Goal: Information Seeking & Learning: Find specific fact

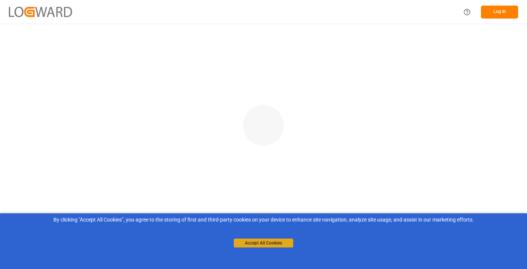
click at [255, 240] on button "Accept All Cookies" at bounding box center [263, 243] width 59 height 9
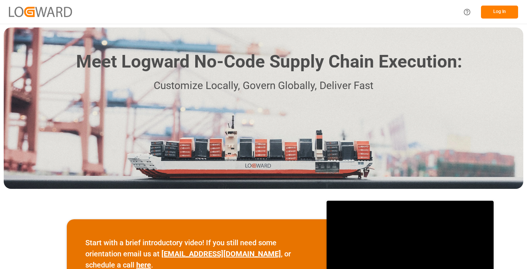
click at [488, 13] on button "Log In" at bounding box center [499, 12] width 37 height 13
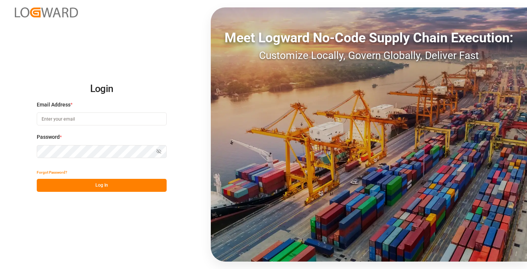
click at [88, 119] on input at bounding box center [102, 118] width 130 height 13
paste input "arjuntest@yopmail.com"
type input "arjuntest@yopmail.com"
drag, startPoint x: 64, startPoint y: 186, endPoint x: 68, endPoint y: 184, distance: 4.6
click at [64, 186] on button "Log In" at bounding box center [102, 185] width 130 height 13
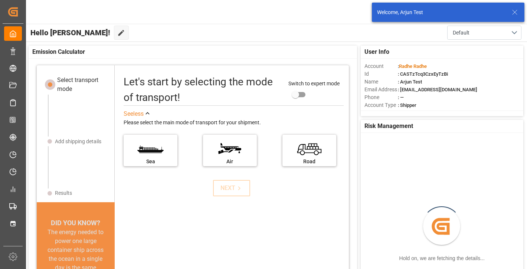
click at [509, 11] on div "Welcome, Arjun Test" at bounding box center [443, 13] width 133 height 8
click at [514, 11] on icon at bounding box center [514, 12] width 9 height 9
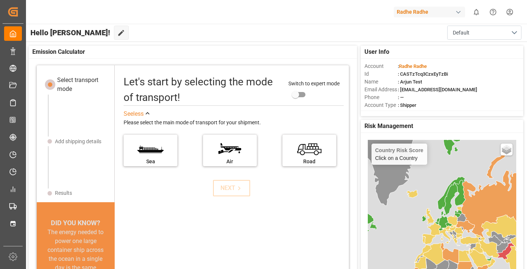
click at [412, 17] on div "Radhe Radhe" at bounding box center [431, 12] width 74 height 14
click at [427, 13] on html "Created by potrace 1.15, written by Peter Selinger 2001-2017 Created by potrace…" at bounding box center [263, 134] width 527 height 269
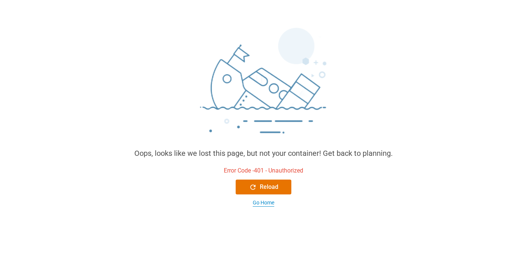
click at [259, 204] on div "Go Home" at bounding box center [264, 203] width 22 height 8
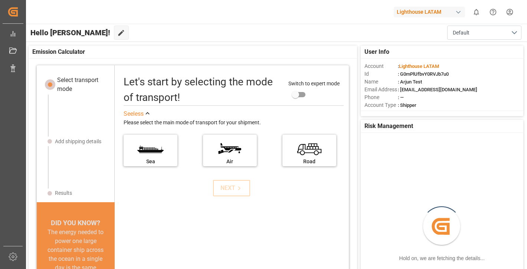
click at [451, 8] on div "Lighthouse LATAM" at bounding box center [429, 12] width 71 height 11
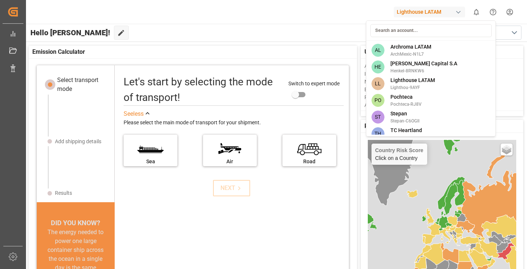
click at [287, 39] on html "Created by potrace 1.15, written by Peter Selinger 2001-2017 Created by potrace…" at bounding box center [263, 134] width 527 height 269
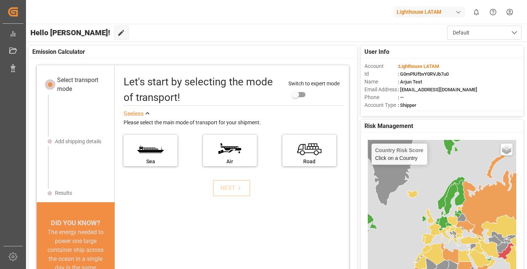
click at [434, 12] on div "Lighthouse LATAM" at bounding box center [429, 12] width 71 height 11
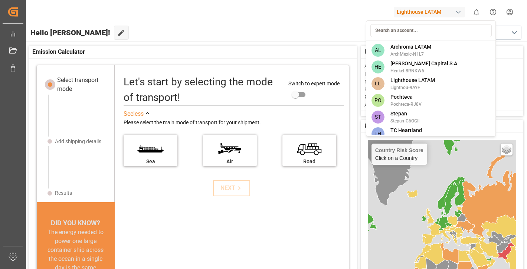
click at [508, 13] on html "Created by potrace 1.15, written by Peter Selinger 2001-2017 Created by potrace…" at bounding box center [263, 134] width 527 height 269
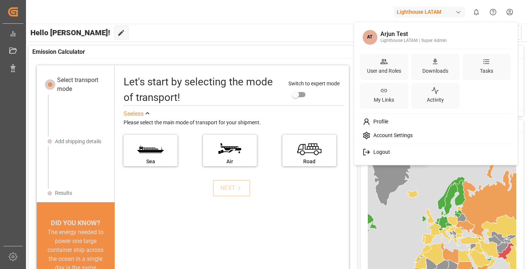
click at [508, 13] on html "Created by potrace 1.15, written by Peter Selinger 2001-2017 Created by potrace…" at bounding box center [263, 134] width 527 height 269
click at [367, 69] on div "User and Roles" at bounding box center [384, 70] width 37 height 11
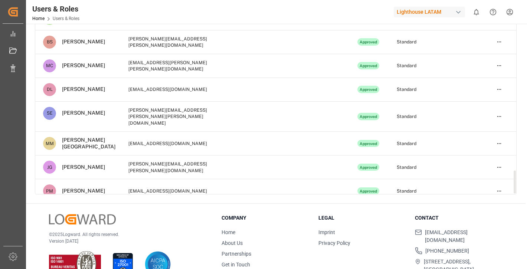
scroll to position [88, 0]
drag, startPoint x: 173, startPoint y: 181, endPoint x: 113, endPoint y: 181, distance: 60.5
click at [121, 203] on td "rcanalesm@pochteca.net" at bounding box center [172, 215] width 103 height 24
click at [207, 203] on td "rcanalesm@pochteca.net" at bounding box center [172, 215] width 103 height 24
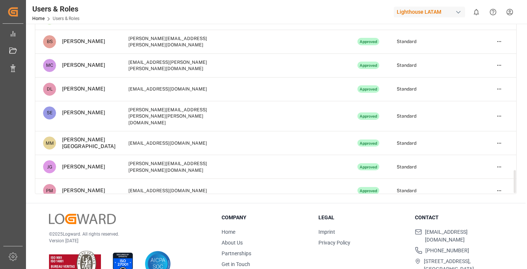
click at [207, 203] on td "rcanalesm@pochteca.net" at bounding box center [172, 215] width 103 height 24
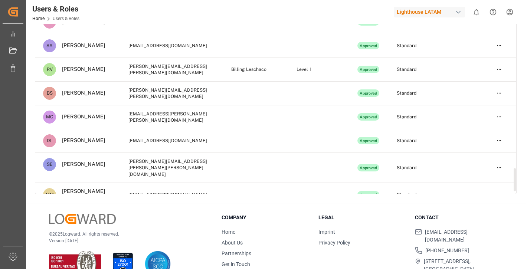
scroll to position [1618, 0]
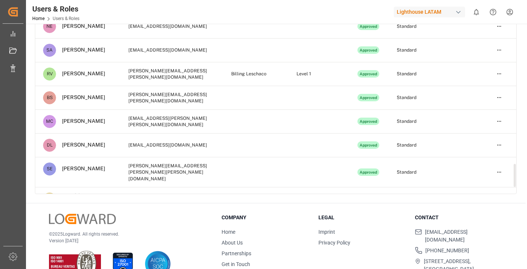
click at [190, 187] on td "mitmaju@hotmail.com" at bounding box center [172, 199] width 103 height 24
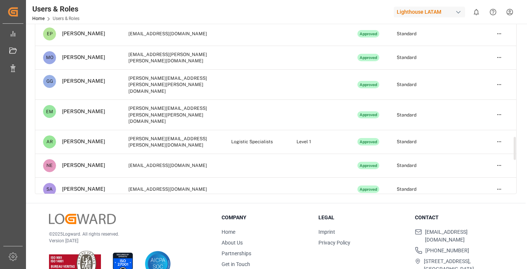
scroll to position [1674, 0]
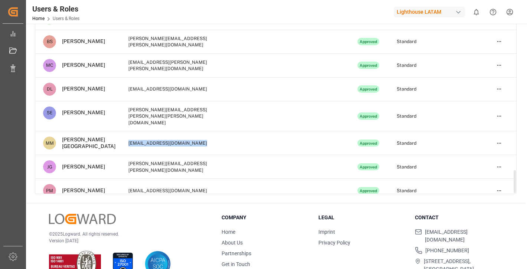
click at [156, 131] on td "mitmaju@hotmail.com" at bounding box center [172, 143] width 103 height 24
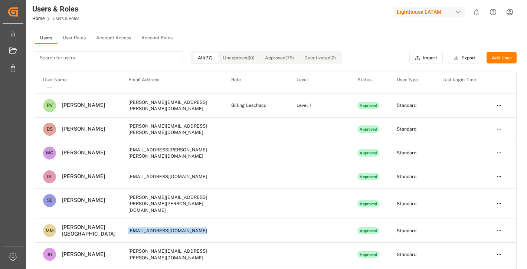
click at [418, 11] on div "Lighthouse LATAM" at bounding box center [429, 12] width 71 height 11
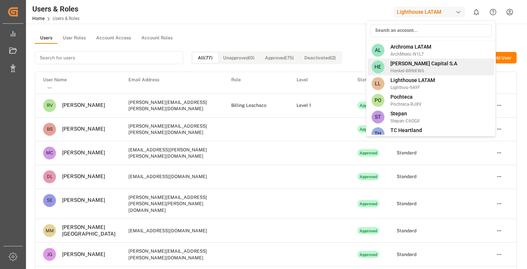
scroll to position [7, 0]
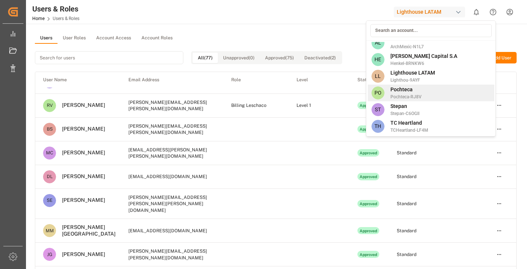
click at [427, 95] on div "PO Pochteca Pochteca-RJ8V" at bounding box center [431, 93] width 127 height 17
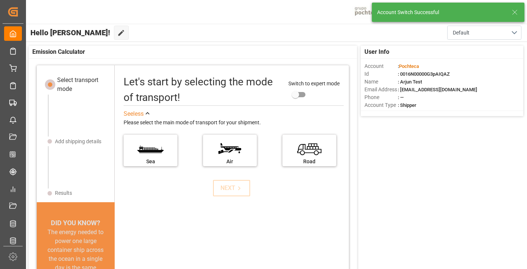
click at [516, 10] on icon at bounding box center [514, 12] width 9 height 9
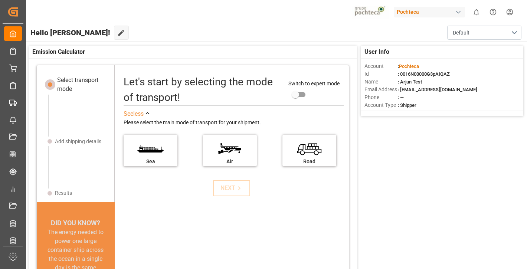
click at [510, 14] on html "Created by potrace 1.15, written by Peter Selinger 2001-2017 Created by potrace…" at bounding box center [263, 134] width 527 height 269
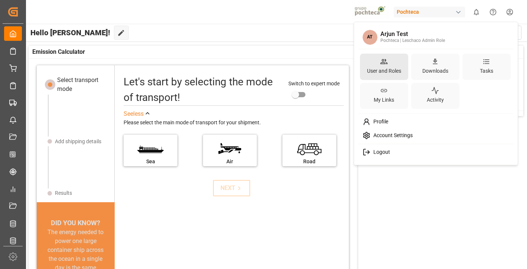
click at [381, 66] on div "User and Roles" at bounding box center [384, 70] width 37 height 11
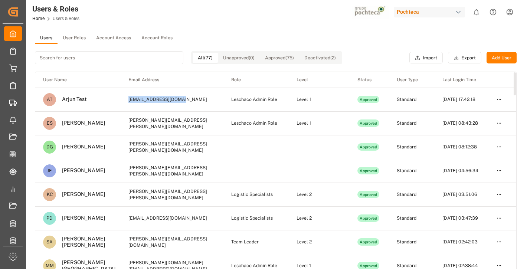
drag, startPoint x: 161, startPoint y: 101, endPoint x: 104, endPoint y: 101, distance: 57.5
click at [121, 101] on td "[EMAIL_ADDRESS][DOMAIN_NAME]" at bounding box center [172, 100] width 103 height 24
drag, startPoint x: 224, startPoint y: 149, endPoint x: 126, endPoint y: 149, distance: 98.3
click at [126, 149] on tr "DG Dalia Gutierrez dalia.gutierrez@leschaco.com Approved Standard 14-08-2025 08…" at bounding box center [275, 147] width 481 height 24
click at [128, 149] on td "dalia.gutierrez@leschaco.com" at bounding box center [172, 147] width 103 height 24
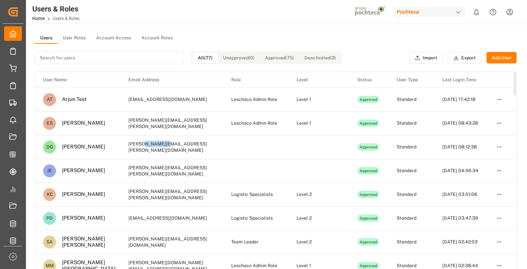
click at [128, 149] on td "dalia.gutierrez@leschaco.com" at bounding box center [172, 147] width 103 height 24
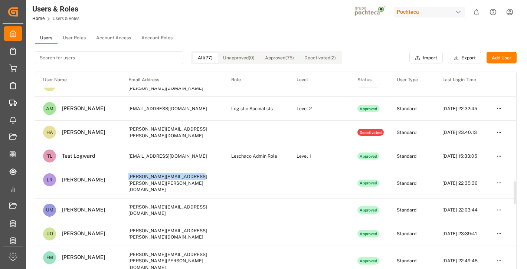
drag, startPoint x: 170, startPoint y: 181, endPoint x: 101, endPoint y: 180, distance: 69.0
click at [121, 180] on td "lucero.rodriguez@stepan.com" at bounding box center [172, 183] width 103 height 30
copy td "lucero.rodriguez@stepan.com"
click at [166, 180] on td "lucero.rodriguez@stepan.com" at bounding box center [172, 183] width 103 height 30
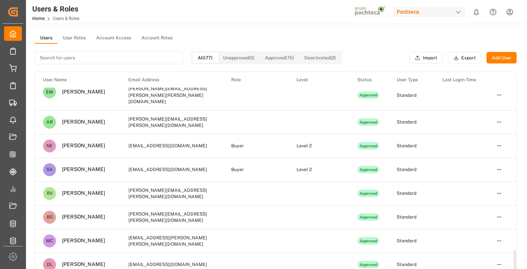
scroll to position [1674, 0]
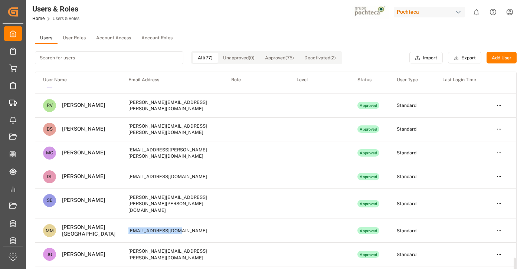
drag, startPoint x: 156, startPoint y: 192, endPoint x: 104, endPoint y: 192, distance: 52.3
click at [121, 219] on td "mitmaju@hotmail.com" at bounding box center [172, 231] width 103 height 24
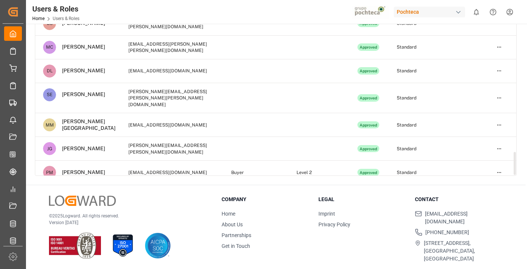
drag, startPoint x: 162, startPoint y: 161, endPoint x: 104, endPoint y: 161, distance: 58.6
click at [121, 184] on td "rcanalesm@pochteca.net" at bounding box center [172, 196] width 103 height 24
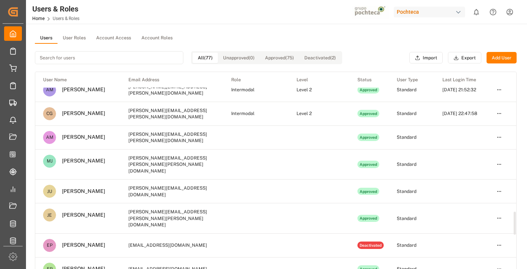
scroll to position [1133, 0]
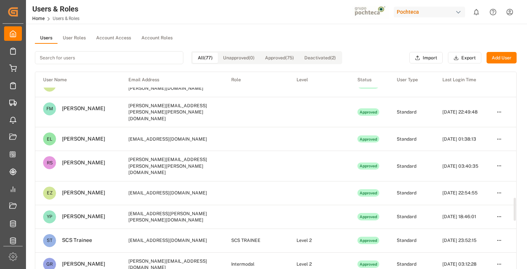
drag, startPoint x: 178, startPoint y: 143, endPoint x: 99, endPoint y: 143, distance: 79.0
click at [121, 151] on td "ricardo.solis@stepan.com" at bounding box center [172, 166] width 103 height 30
click at [153, 127] on td "mlira@stepan.com" at bounding box center [172, 139] width 103 height 24
click at [150, 127] on td "mlira@stepan.com" at bounding box center [172, 139] width 103 height 24
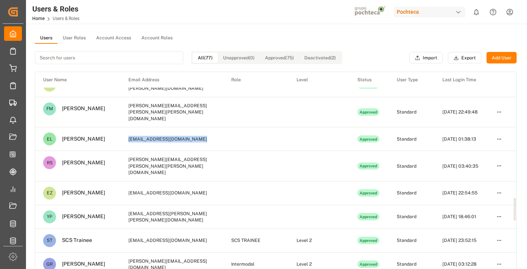
click at [150, 127] on td "mlira@stepan.com" at bounding box center [172, 139] width 103 height 24
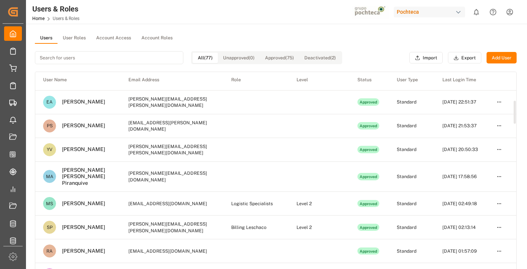
scroll to position [256, 0]
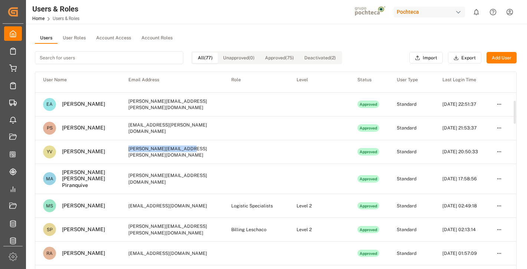
drag, startPoint x: 173, startPoint y: 163, endPoint x: 105, endPoint y: 159, distance: 67.6
click at [121, 159] on td "martha.vaca@archroma.com" at bounding box center [172, 152] width 103 height 24
copy td "martha.vaca@archroma.com"
click at [178, 158] on td "martha.vaca@archroma.com" at bounding box center [172, 152] width 103 height 24
drag, startPoint x: 178, startPoint y: 158, endPoint x: 105, endPoint y: 157, distance: 73.1
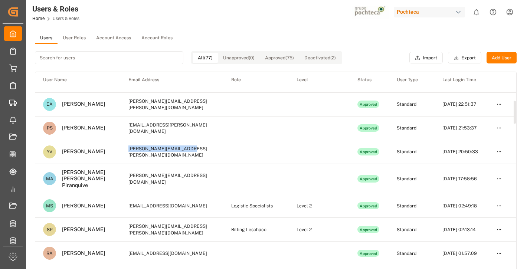
click at [121, 157] on td "martha.vaca@archroma.com" at bounding box center [172, 152] width 103 height 24
copy td "martha.vaca@archroma.com"
click at [415, 10] on div "Pochteca" at bounding box center [429, 12] width 71 height 11
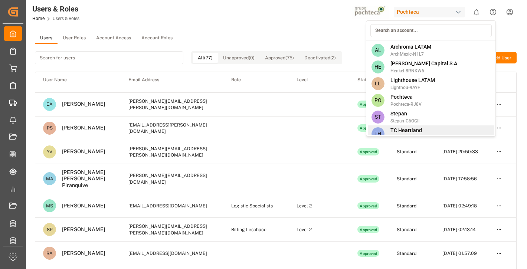
scroll to position [7, 0]
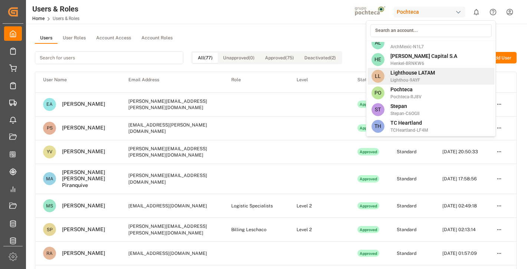
click at [437, 78] on div "LL Lighthouse LATAM Lighthou-9AYF" at bounding box center [431, 76] width 127 height 17
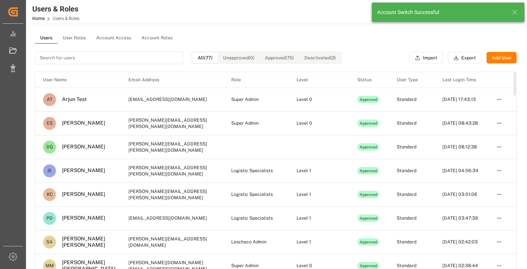
click at [125, 60] on input at bounding box center [109, 57] width 148 height 13
paste input "martha.vaca@archroma.com"
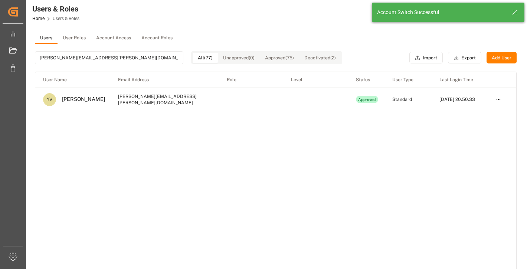
type input "martha.vaca@archroma.com"
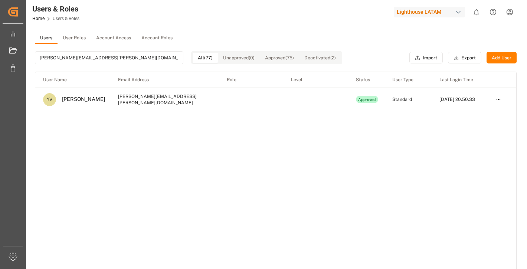
drag, startPoint x: 282, startPoint y: 99, endPoint x: 212, endPoint y: 99, distance: 70.1
click at [212, 99] on tr "YV Yaneli Vaca martha.vaca@archroma.com Approved Standard 13-08-2025 20:50:33" at bounding box center [275, 100] width 481 height 24
drag, startPoint x: 212, startPoint y: 99, endPoint x: 335, endPoint y: 99, distance: 123.6
click at [335, 99] on tr "YV Yaneli Vaca martha.vaca@archroma.com Approved Standard 13-08-2025 20:50:33" at bounding box center [275, 100] width 481 height 24
drag, startPoint x: 285, startPoint y: 99, endPoint x: 117, endPoint y: 108, distance: 168.0
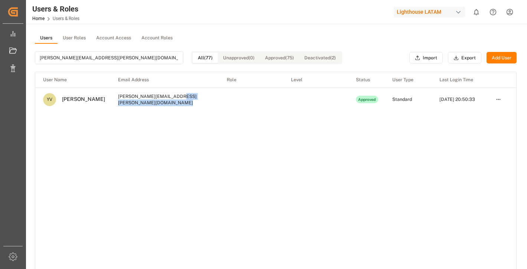
click at [117, 108] on tr "YV Yaneli Vaca martha.vaca@archroma.com Approved Standard 13-08-2025 20:50:33" at bounding box center [275, 100] width 481 height 24
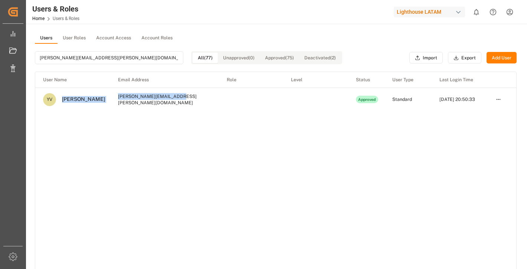
drag, startPoint x: 144, startPoint y: 102, endPoint x: 48, endPoint y: 103, distance: 96.1
click at [48, 103] on tr "YV Yaneli Vaca martha.vaca@archroma.com Approved Standard 13-08-2025 20:50:33" at bounding box center [275, 100] width 481 height 24
click at [181, 100] on td "martha.vaca@archroma.com" at bounding box center [164, 100] width 109 height 24
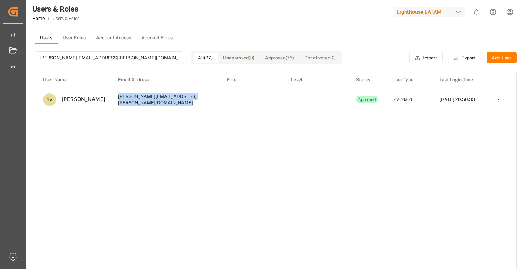
click at [181, 100] on td "martha.vaca@archroma.com" at bounding box center [164, 100] width 109 height 24
click at [123, 58] on input "martha.vaca@archroma.com" at bounding box center [109, 57] width 148 height 13
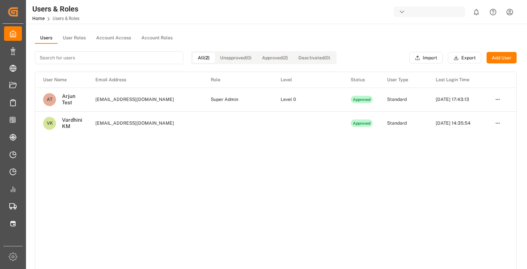
click at [412, 16] on div "button" at bounding box center [429, 12] width 71 height 10
click at [409, 41] on div "RR Radhe Radhe RadheRadhe" at bounding box center [431, 40] width 130 height 40
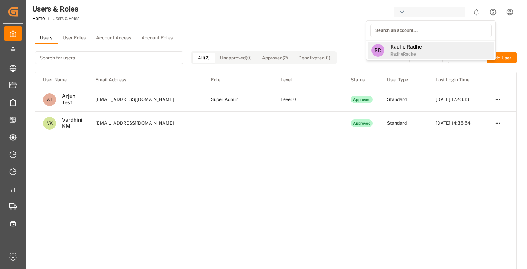
click at [409, 50] on span "Radhe Radhe" at bounding box center [406, 47] width 32 height 8
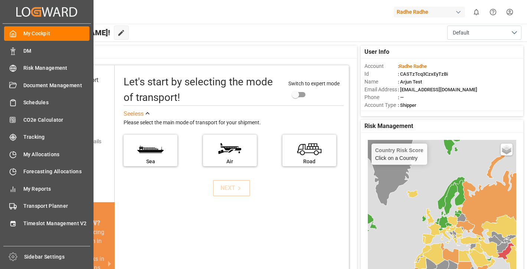
click at [47, 58] on div "My Cockpit My Cockpit DM DM Risk Management Risk Management Document Management…" at bounding box center [47, 135] width 88 height 222
click at [22, 49] on div "DM DM" at bounding box center [46, 50] width 85 height 14
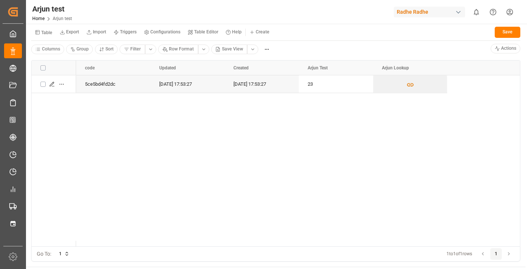
click at [159, 186] on div "5ce5bd4fd2dc [DATE] 17:53:27 [DATE] 17:53:27 23" at bounding box center [298, 160] width 444 height 171
